Goal: Task Accomplishment & Management: Manage account settings

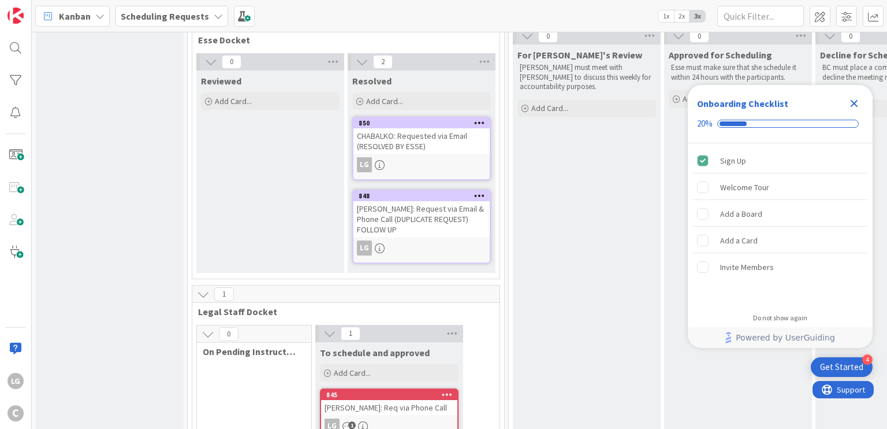
scroll to position [5, 0]
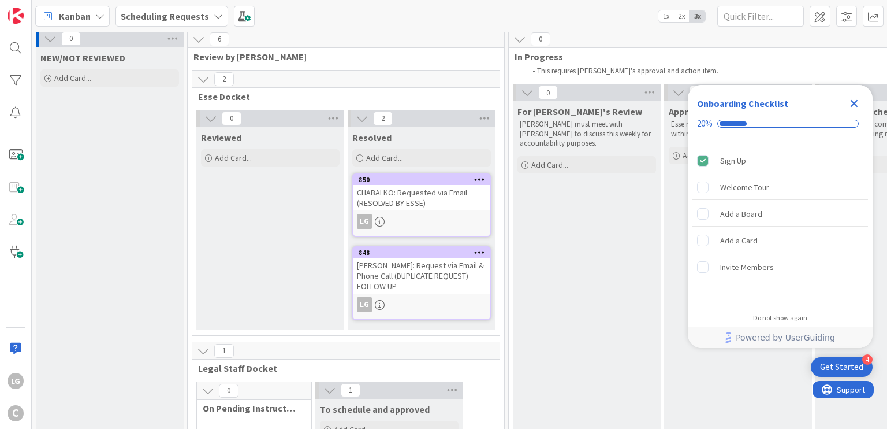
click at [850, 105] on icon "Close Checklist" at bounding box center [854, 103] width 14 height 14
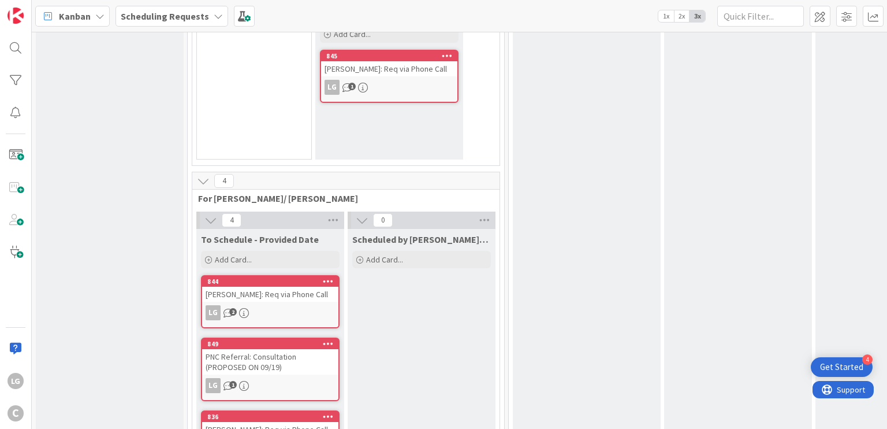
scroll to position [526, 0]
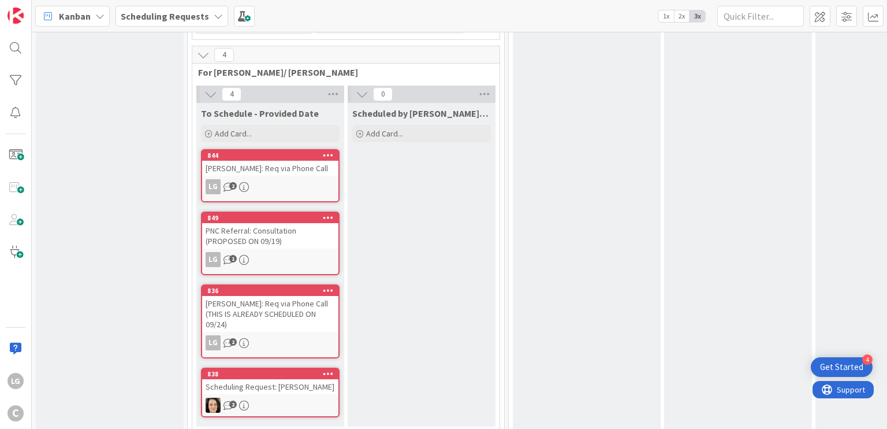
click at [254, 379] on div "Scheduling Request: [PERSON_NAME]" at bounding box center [270, 386] width 136 height 15
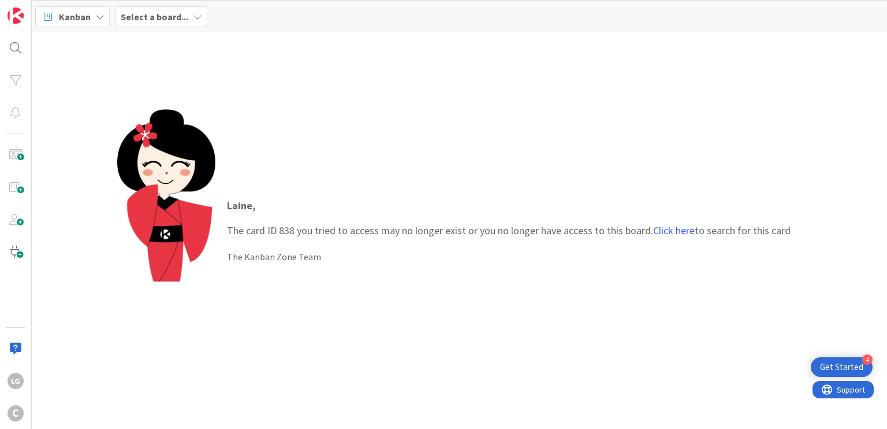
click at [153, 12] on b "Select a board..." at bounding box center [155, 17] width 68 height 12
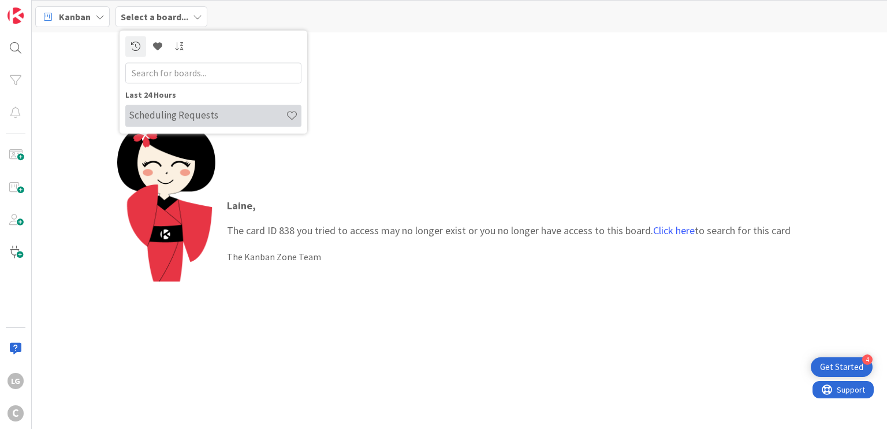
click at [168, 115] on h4 "Scheduling Requests" at bounding box center [207, 116] width 157 height 12
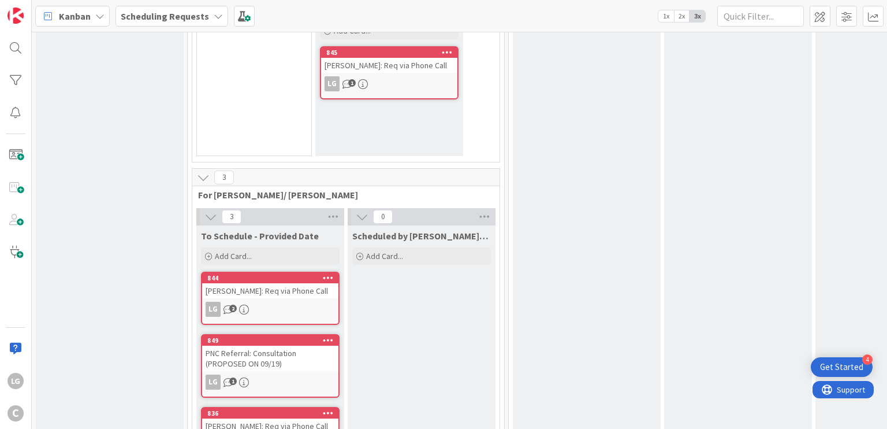
scroll to position [467, 0]
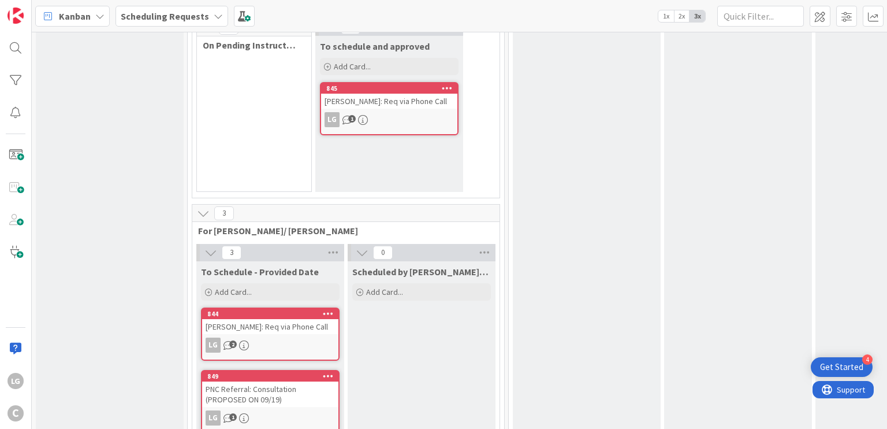
scroll to position [289, 0]
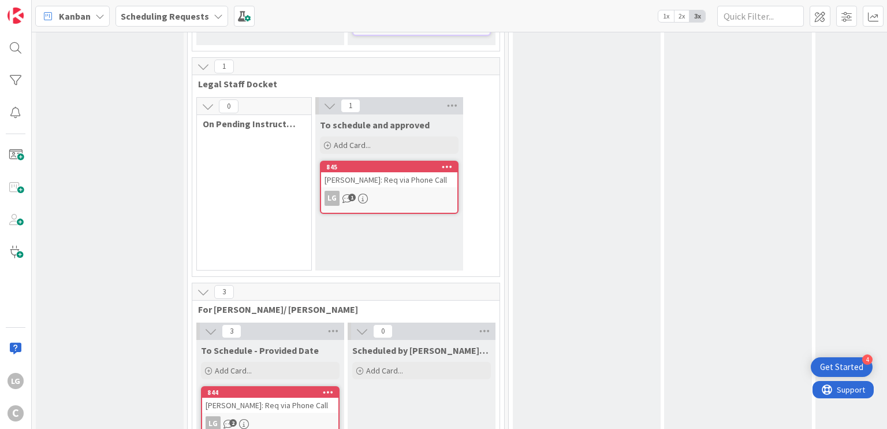
click at [412, 172] on div "[PERSON_NAME]: Req via Phone Call" at bounding box center [389, 179] width 136 height 15
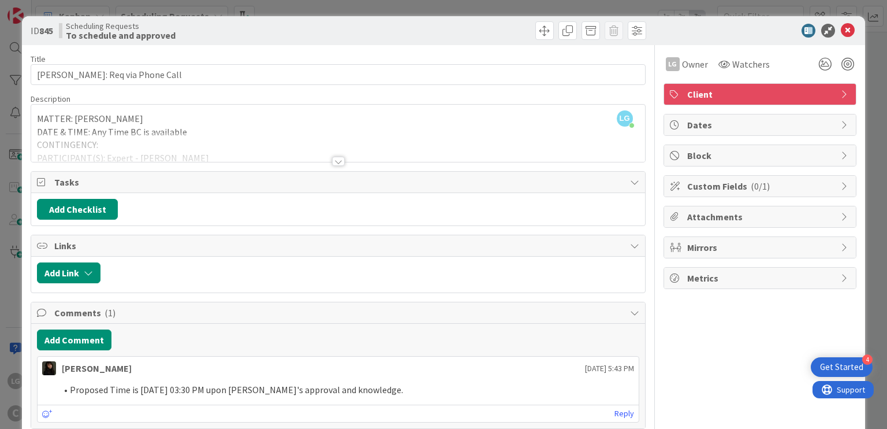
click at [841, 35] on icon at bounding box center [848, 31] width 14 height 14
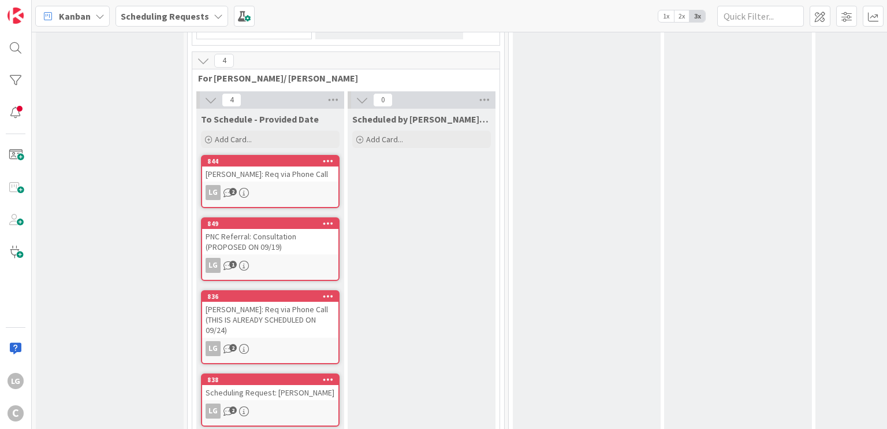
click at [282, 385] on div "Scheduling Request: [PERSON_NAME]" at bounding box center [270, 392] width 136 height 15
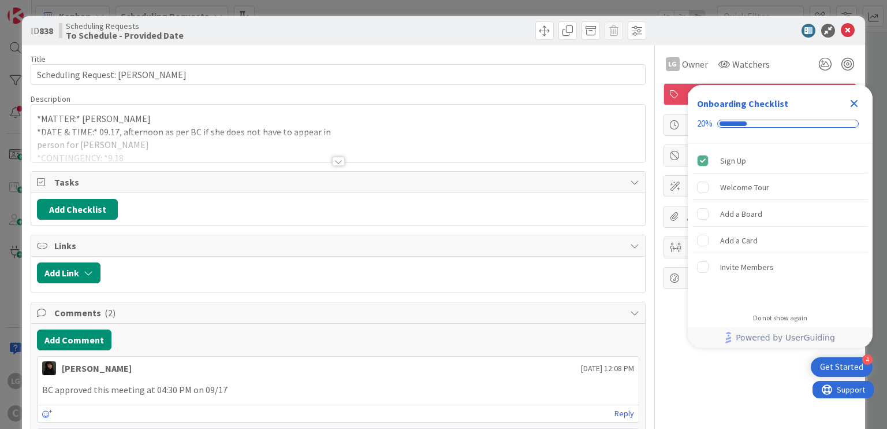
click at [857, 105] on icon "Close Checklist" at bounding box center [855, 104] width 8 height 8
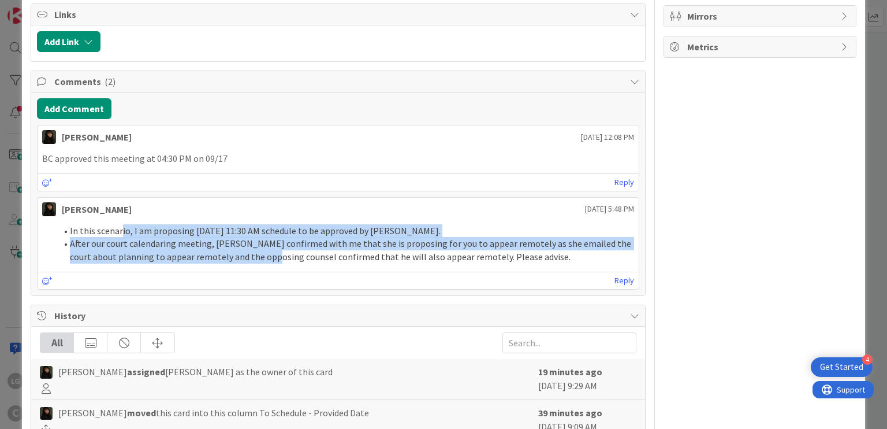
drag, startPoint x: 166, startPoint y: 237, endPoint x: 256, endPoint y: 248, distance: 91.3
click at [256, 248] on ol "In this scenario, I am proposing 09/16 at 11:30 AM schedule to be approved by B…" at bounding box center [338, 243] width 592 height 39
click at [256, 248] on li "After our court calendaring meeting, neeta confirmed with me that she is propos…" at bounding box center [345, 250] width 578 height 26
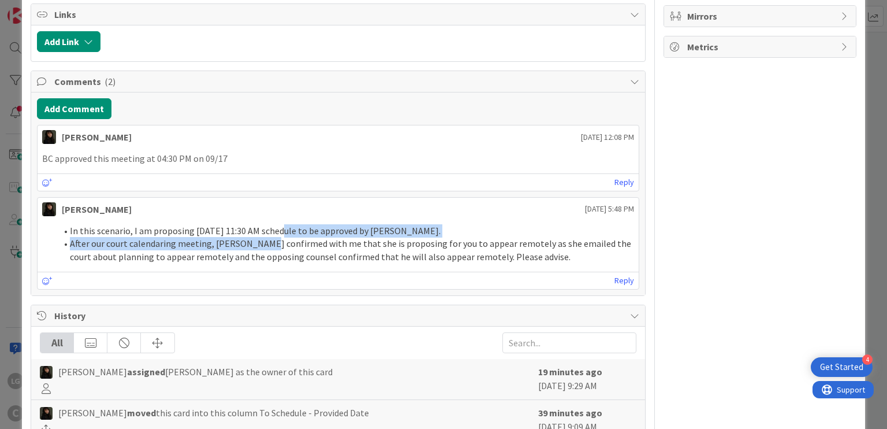
drag, startPoint x: 268, startPoint y: 233, endPoint x: 275, endPoint y: 226, distance: 9.8
click at [275, 226] on ol "In this scenario, I am proposing 09/16 at 11:30 AM schedule to be approved by B…" at bounding box center [338, 243] width 592 height 39
click at [275, 226] on li "In this scenario, I am proposing 09/16 at 11:30 AM schedule to be approved by B…" at bounding box center [345, 230] width 578 height 13
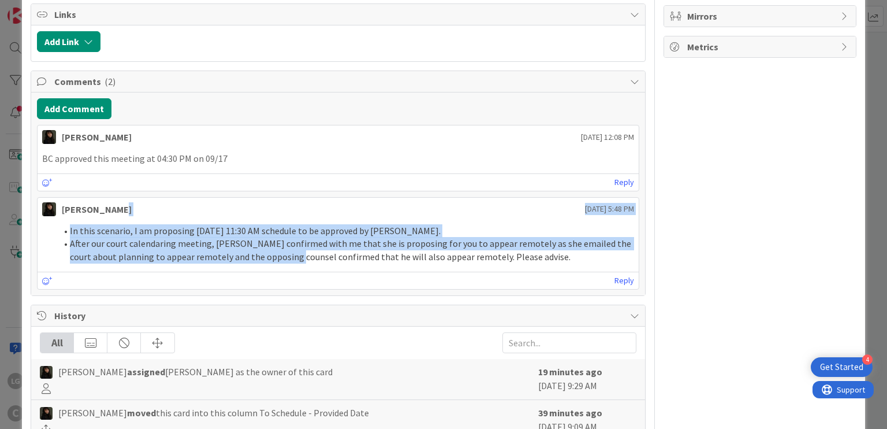
drag, startPoint x: 280, startPoint y: 209, endPoint x: 282, endPoint y: 256, distance: 48.0
click at [282, 256] on div "Esse Soriano September 12 2025 5:48 PM In this scenario, I am proposing 09/16 a…" at bounding box center [338, 243] width 602 height 92
click at [282, 256] on li "After our court calendaring meeting, neeta confirmed with me that she is propos…" at bounding box center [345, 250] width 578 height 26
drag, startPoint x: 284, startPoint y: 251, endPoint x: 302, endPoint y: 160, distance: 93.0
click at [302, 161] on div "Esse Soriano September 13 2025 12:08 PM BC approved this meeting at 04:30 PM on…" at bounding box center [338, 207] width 602 height 165
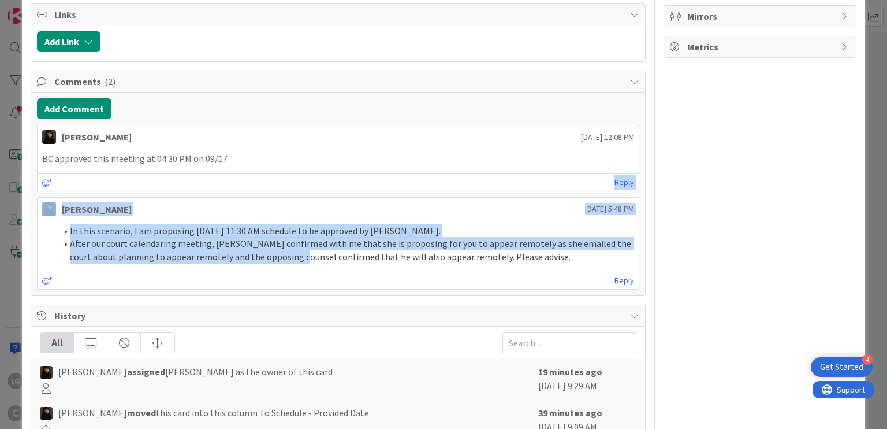
click at [302, 160] on p "BC approved this meeting at 04:30 PM on 09/17" at bounding box center [338, 158] width 592 height 13
drag, startPoint x: 294, startPoint y: 152, endPoint x: 293, endPoint y: 263, distance: 110.3
click at [293, 263] on div "Esse Soriano September 13 2025 12:08 PM BC approved this meeting at 04:30 PM on…" at bounding box center [338, 207] width 602 height 165
click at [293, 263] on div "In this scenario, I am proposing 09/16 at 11:30 AM schedule to be approved by B…" at bounding box center [338, 244] width 601 height 49
drag, startPoint x: 293, startPoint y: 224, endPoint x: 294, endPoint y: 140, distance: 83.2
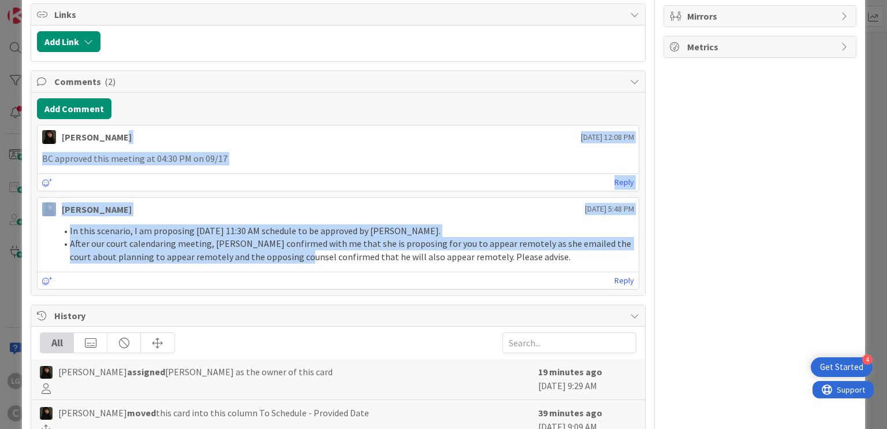
click at [294, 140] on div "Esse Soriano September 13 2025 12:08 PM BC approved this meeting at 04:30 PM on…" at bounding box center [338, 207] width 602 height 165
click at [294, 140] on div "Esse Soriano September 13 2025 12:08 PM" at bounding box center [338, 134] width 601 height 18
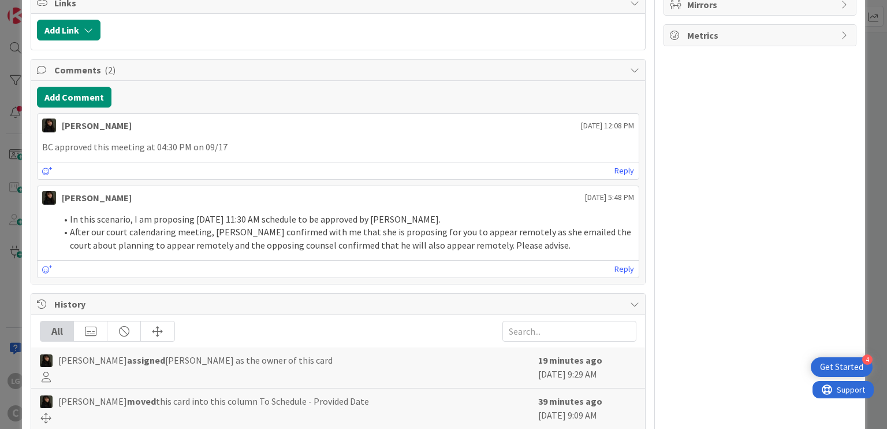
scroll to position [246, 0]
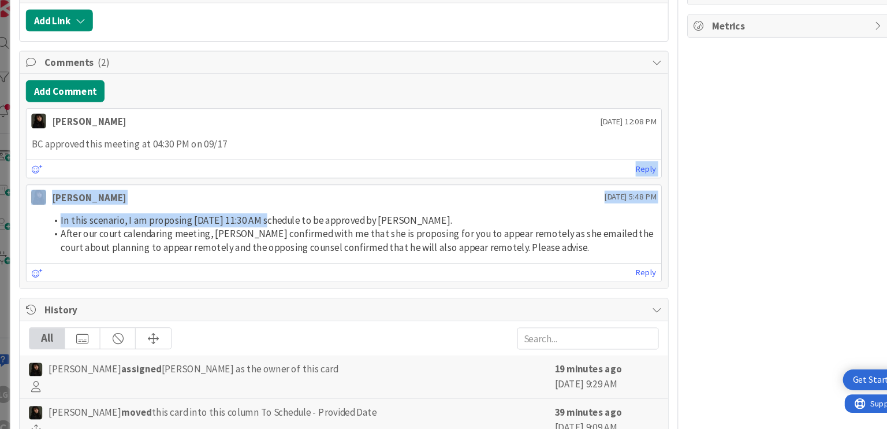
drag, startPoint x: 240, startPoint y: 136, endPoint x: 258, endPoint y: 212, distance: 78.5
click at [258, 212] on div "Esse Soriano September 13 2025 12:08 PM BC approved this meeting at 04:30 PM on…" at bounding box center [338, 192] width 602 height 165
click at [258, 212] on li "In this scenario, I am proposing 09/16 at 11:30 AM schedule to be approved by B…" at bounding box center [345, 215] width 578 height 13
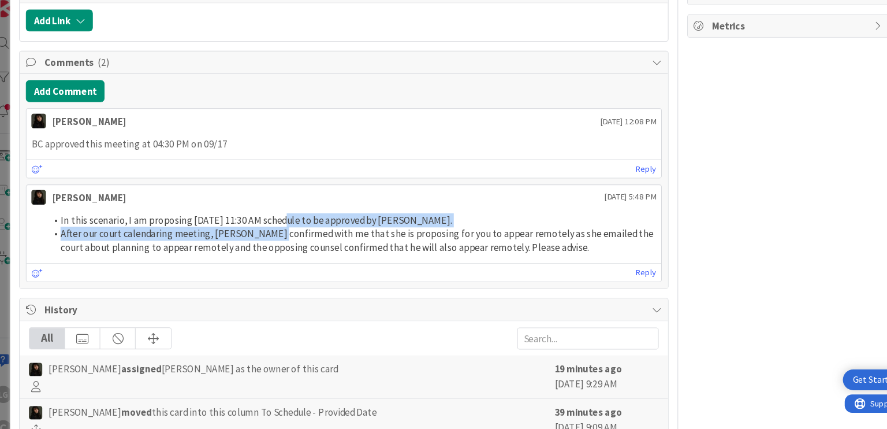
drag, startPoint x: 258, startPoint y: 212, endPoint x: 272, endPoint y: 230, distance: 23.1
click at [272, 230] on ol "In this scenario, I am proposing 09/16 at 11:30 AM schedule to be approved by B…" at bounding box center [338, 228] width 592 height 39
click at [272, 230] on li "After our court calendaring meeting, neeta confirmed with me that she is propos…" at bounding box center [345, 235] width 578 height 26
drag, startPoint x: 272, startPoint y: 230, endPoint x: 259, endPoint y: 210, distance: 24.7
click at [259, 210] on ol "In this scenario, I am proposing 09/16 at 11:30 AM schedule to be approved by B…" at bounding box center [338, 228] width 592 height 39
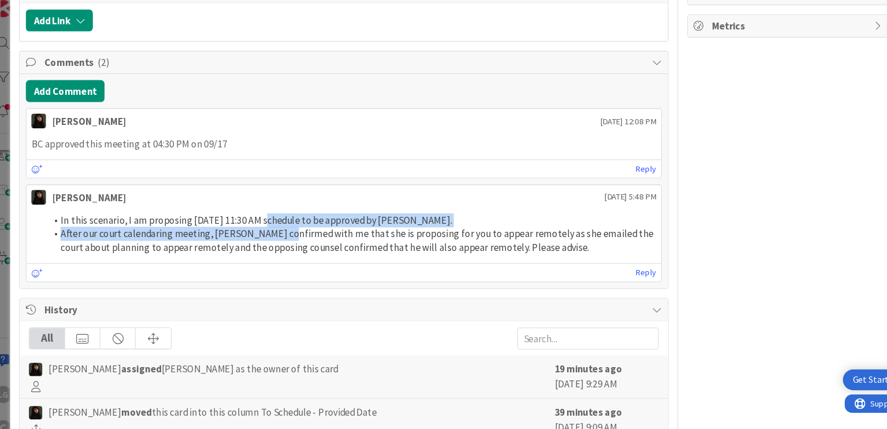
click at [259, 210] on li "In this scenario, I am proposing 09/16 at 11:30 AM schedule to be approved by B…" at bounding box center [345, 215] width 578 height 13
drag, startPoint x: 259, startPoint y: 210, endPoint x: 289, endPoint y: 230, distance: 36.7
click at [289, 230] on ol "In this scenario, I am proposing 09/16 at 11:30 AM schedule to be approved by B…" at bounding box center [338, 228] width 592 height 39
click at [289, 230] on li "After our court calendaring meeting, neeta confirmed with me that she is propos…" at bounding box center [345, 235] width 578 height 26
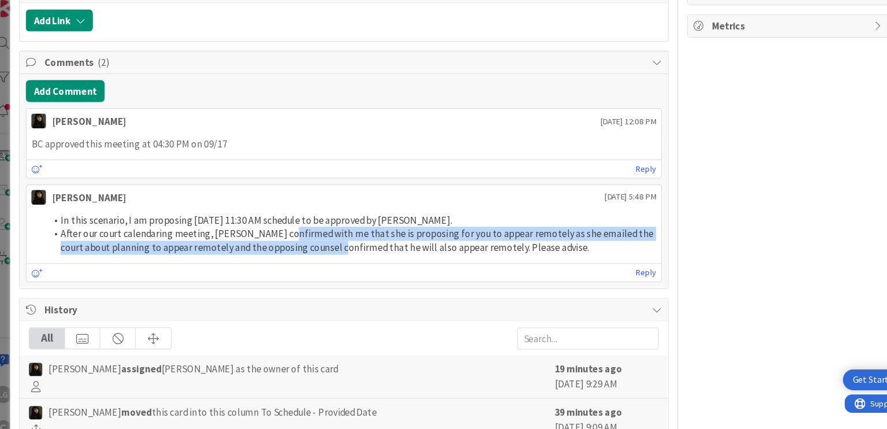
drag, startPoint x: 289, startPoint y: 230, endPoint x: 309, endPoint y: 240, distance: 22.2
click at [309, 240] on li "After our court calendaring meeting, neeta confirmed with me that she is propos…" at bounding box center [345, 235] width 578 height 26
drag, startPoint x: 309, startPoint y: 240, endPoint x: 355, endPoint y: 230, distance: 47.2
click at [355, 230] on li "After our court calendaring meeting, neeta confirmed with me that she is propos…" at bounding box center [345, 235] width 578 height 26
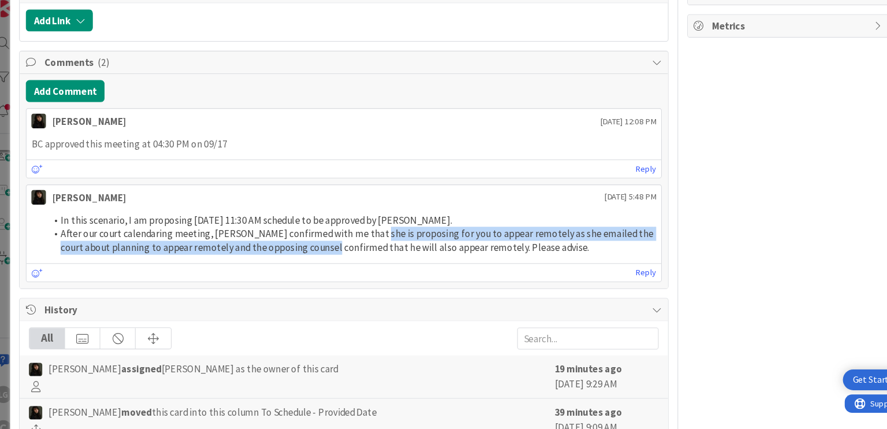
click at [355, 230] on li "After our court calendaring meeting, neeta confirmed with me that she is propos…" at bounding box center [345, 235] width 578 height 26
drag, startPoint x: 355, startPoint y: 230, endPoint x: 292, endPoint y: 240, distance: 64.3
click at [292, 240] on li "After our court calendaring meeting, neeta confirmed with me that she is propos…" at bounding box center [345, 235] width 578 height 26
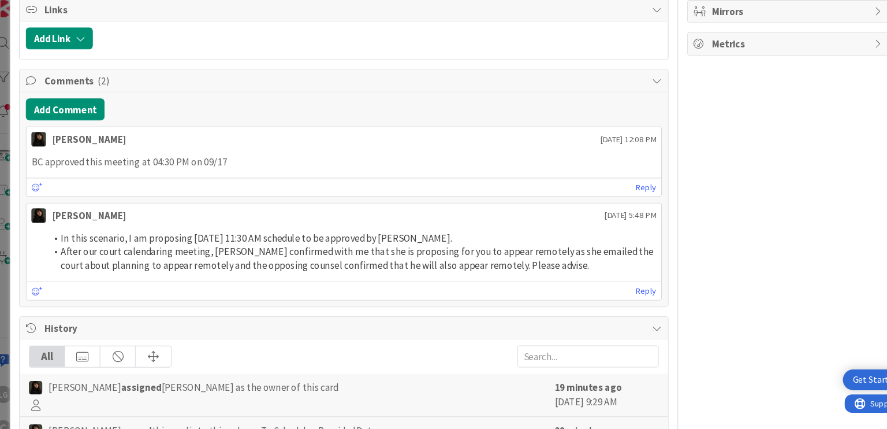
scroll to position [229, 0]
click at [388, 251] on li "After our court calendaring meeting, neeta confirmed with me that she is propos…" at bounding box center [345, 252] width 578 height 26
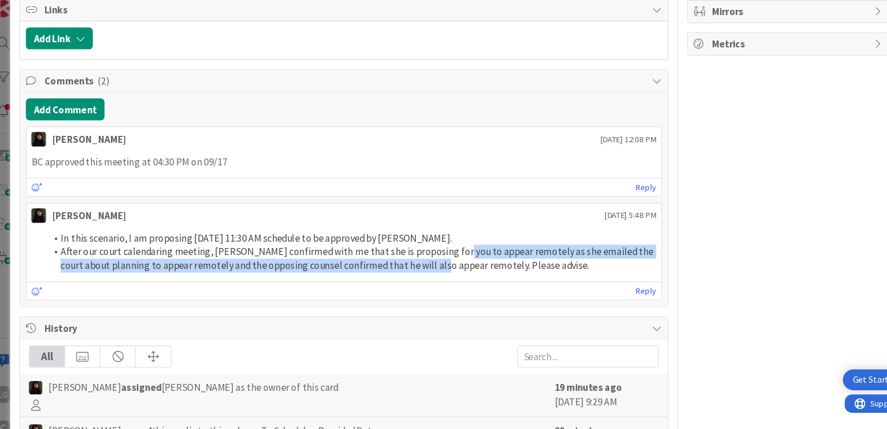
drag, startPoint x: 388, startPoint y: 251, endPoint x: 442, endPoint y: 248, distance: 54.4
click at [442, 248] on li "After our court calendaring meeting, neeta confirmed with me that she is propos…" at bounding box center [345, 252] width 578 height 26
drag, startPoint x: 442, startPoint y: 248, endPoint x: 259, endPoint y: 265, distance: 183.9
click at [259, 265] on div "In this scenario, I am proposing 09/16 at 11:30 AM schedule to be approved by B…" at bounding box center [338, 246] width 601 height 49
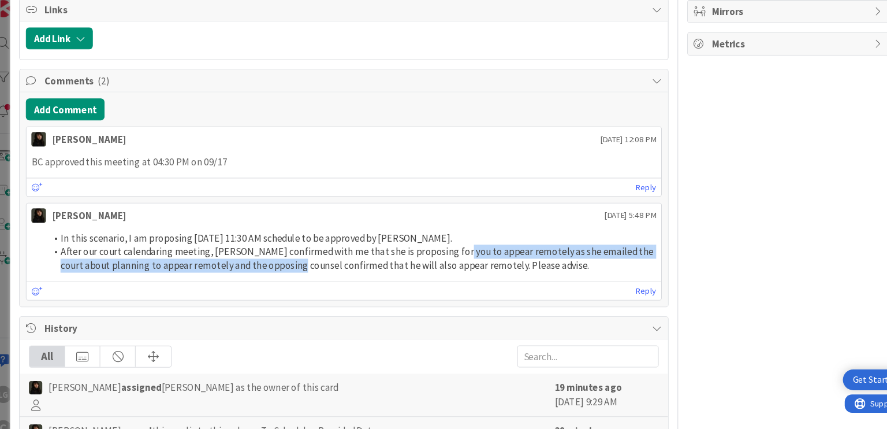
click at [259, 265] on div "In this scenario, I am proposing 09/16 at 11:30 AM schedule to be approved by B…" at bounding box center [338, 246] width 601 height 49
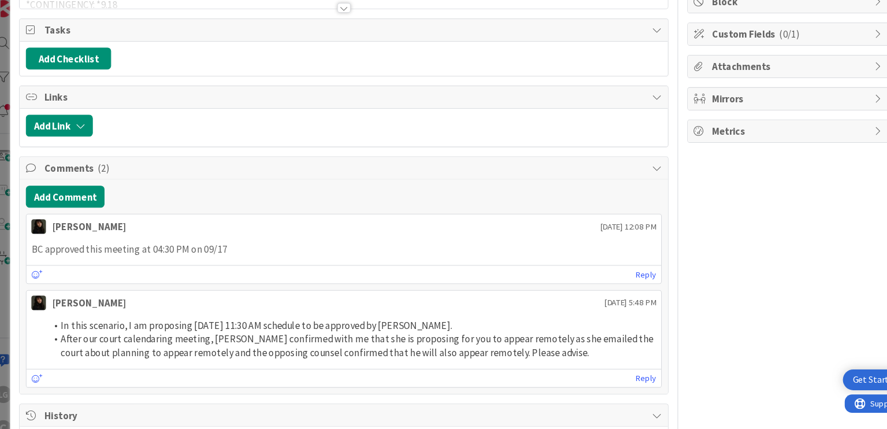
scroll to position [164, 0]
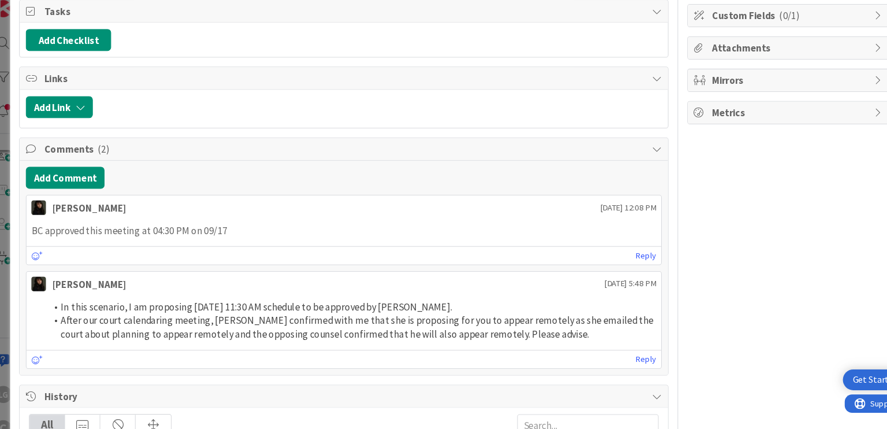
click at [664, 138] on div "LG Owner Watchers Client Dates Block Custom Fields ( 0/1 ) Attachments Mirrors …" at bounding box center [760, 313] width 193 height 864
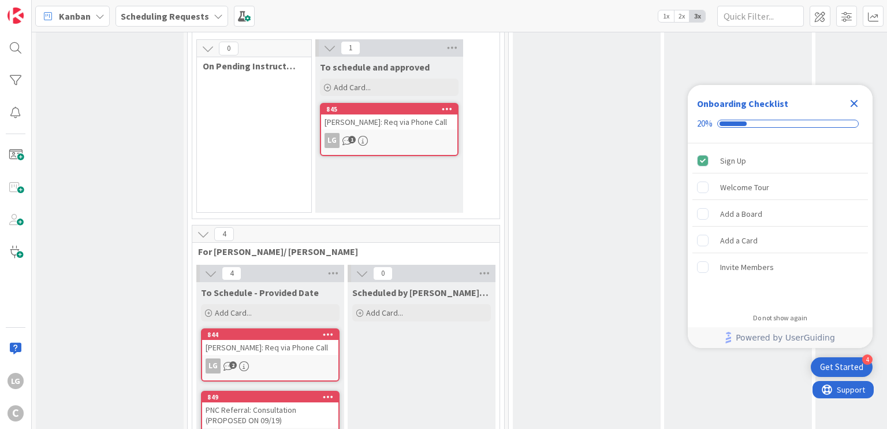
scroll to position [529, 0]
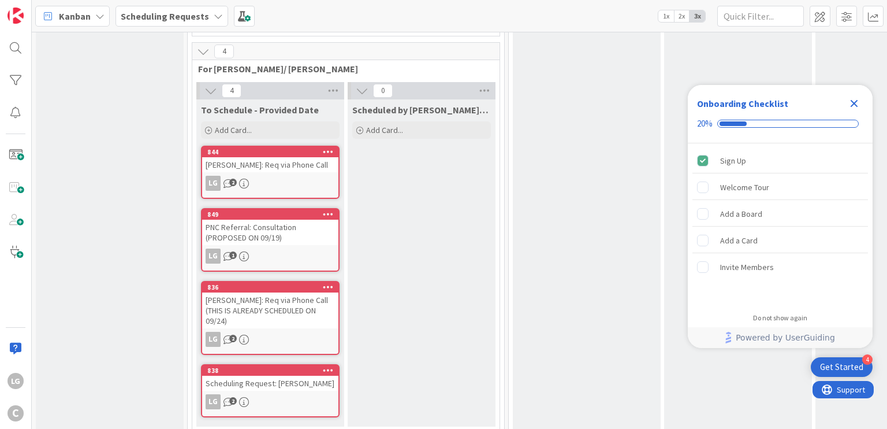
click at [853, 102] on icon "Close Checklist" at bounding box center [855, 104] width 8 height 8
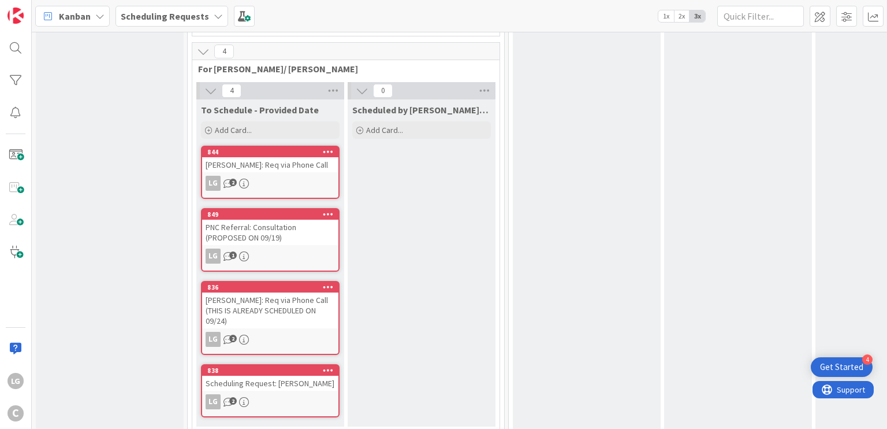
scroll to position [0, 0]
click at [287, 157] on div "[PERSON_NAME]: Req via Phone Call" at bounding box center [270, 164] width 136 height 15
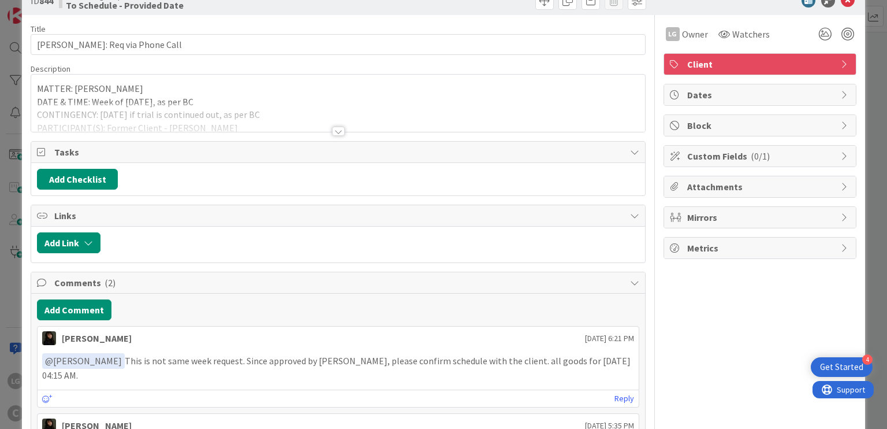
scroll to position [58, 0]
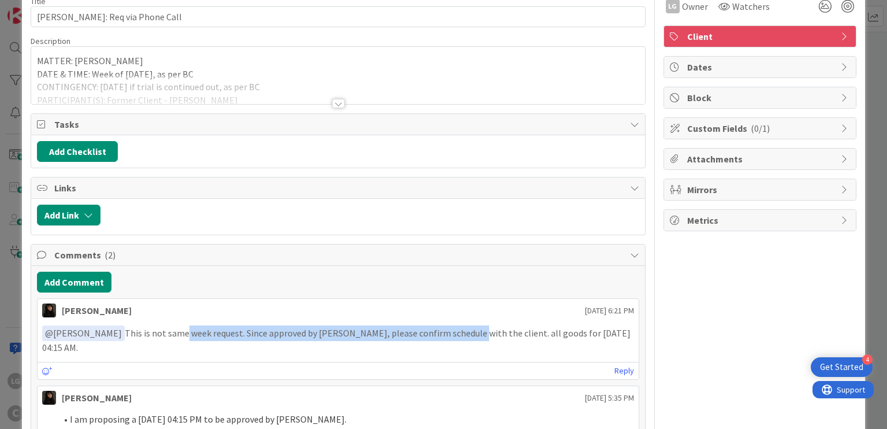
drag, startPoint x: 173, startPoint y: 333, endPoint x: 459, endPoint y: 333, distance: 286.5
click at [459, 333] on p "﻿ @ [PERSON_NAME] ﻿ This is not same week request. Since approved by [PERSON_NA…" at bounding box center [338, 339] width 592 height 28
drag, startPoint x: 459, startPoint y: 333, endPoint x: 206, endPoint y: 334, distance: 253.6
click at [206, 334] on p "﻿ @ [PERSON_NAME] ﻿ This is not same week request. Since approved by [PERSON_NA…" at bounding box center [338, 339] width 592 height 28
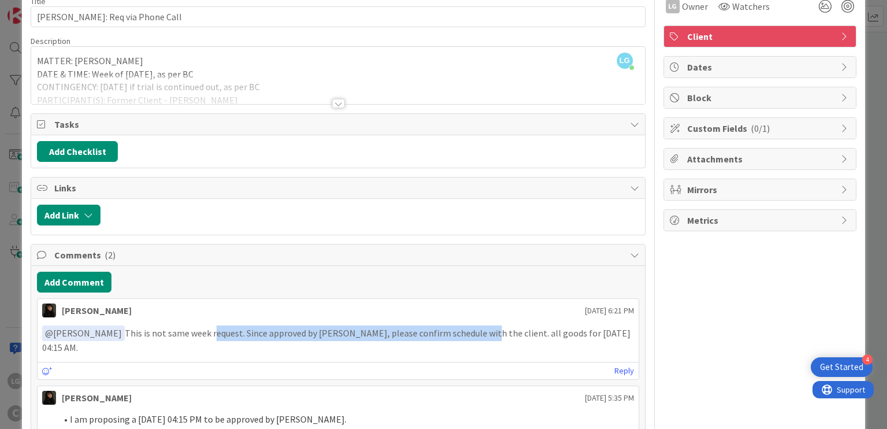
click at [206, 334] on p "﻿ @ [PERSON_NAME] ﻿ This is not same week request. Since approved by [PERSON_NA…" at bounding box center [338, 339] width 592 height 28
drag, startPoint x: 206, startPoint y: 334, endPoint x: 481, endPoint y: 334, distance: 275.0
click at [481, 334] on p "﻿ @ [PERSON_NAME] ﻿ This is not same week request. Since approved by [PERSON_NA…" at bounding box center [338, 339] width 592 height 28
drag, startPoint x: 481, startPoint y: 334, endPoint x: 302, endPoint y: 340, distance: 179.1
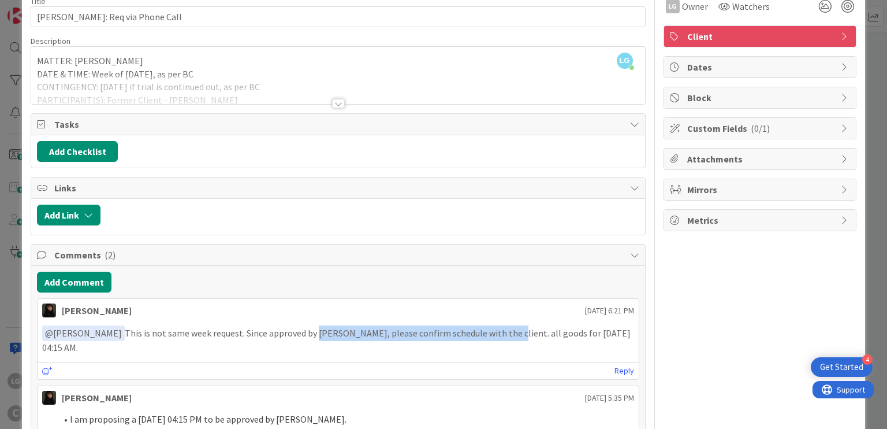
click at [302, 340] on div "﻿ @ [PERSON_NAME] ﻿ This is not same week request. Since approved by [PERSON_NA…" at bounding box center [338, 340] width 601 height 38
drag, startPoint x: 449, startPoint y: 340, endPoint x: 477, endPoint y: 340, distance: 27.7
click at [477, 340] on div "﻿ @ [PERSON_NAME] ﻿ This is not same week request. Since approved by [PERSON_NA…" at bounding box center [338, 340] width 601 height 38
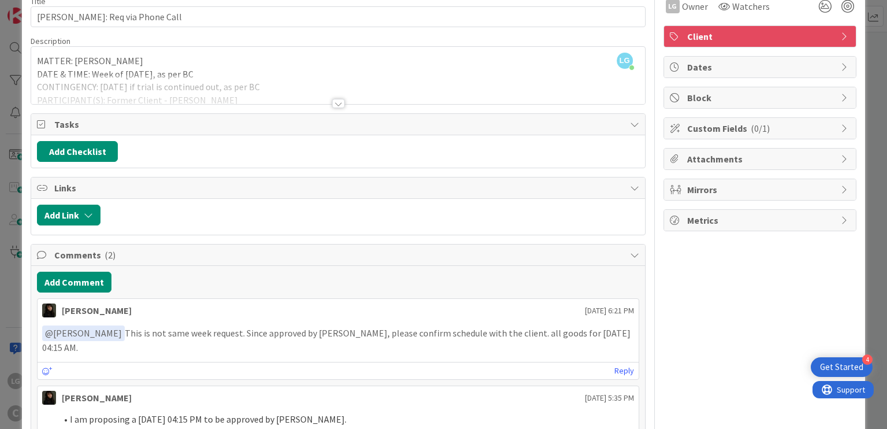
scroll to position [0, 0]
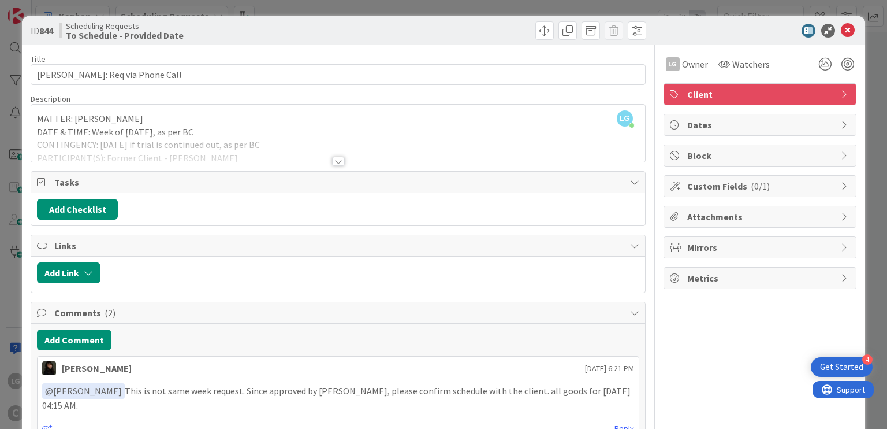
click at [337, 165] on div at bounding box center [338, 161] width 13 height 9
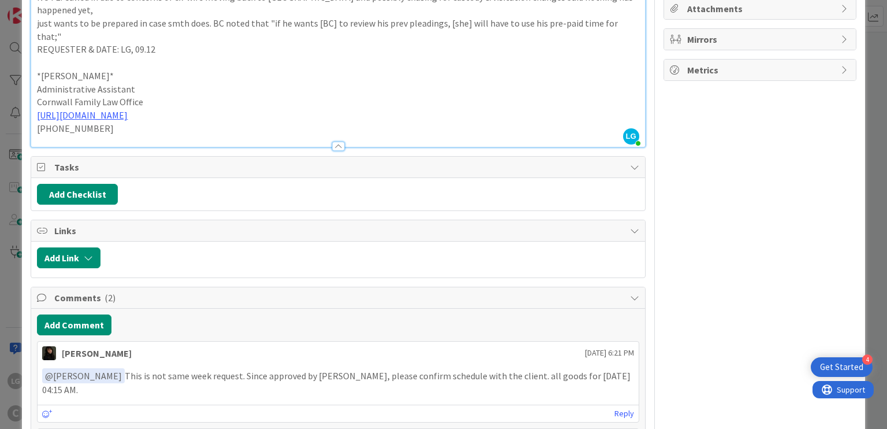
scroll to position [289, 0]
